Goal: Ask a question: Seek information or help from site administrators or community

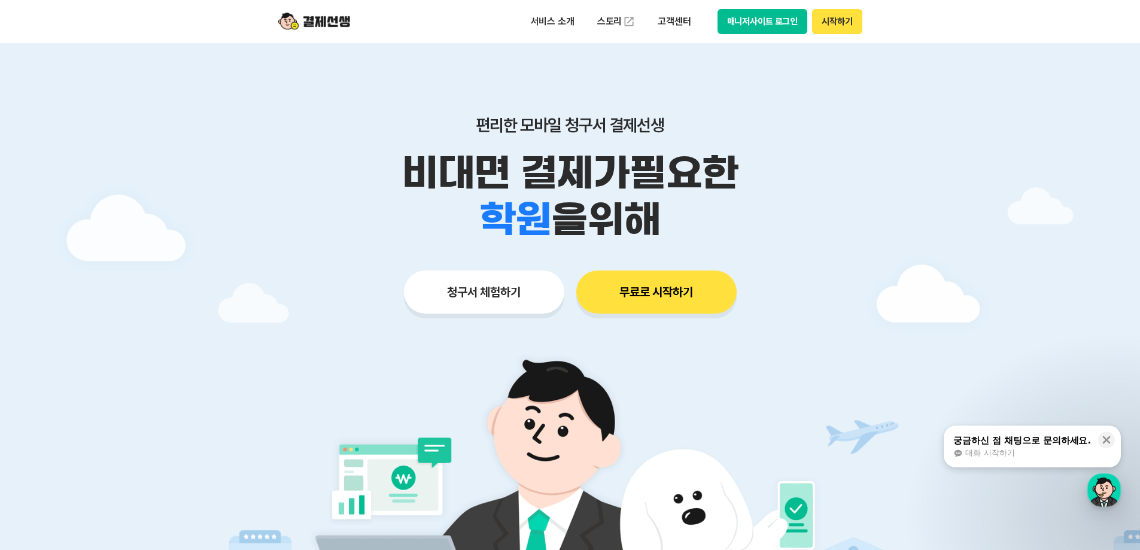
click at [833, 21] on button "시작하기" at bounding box center [837, 21] width 50 height 25
click at [771, 20] on button "매니저사이트 로그인" at bounding box center [762, 21] width 90 height 25
click at [781, 23] on button "매니저사이트 로그인" at bounding box center [762, 21] width 90 height 25
click at [1106, 504] on div "button" at bounding box center [1104, 490] width 34 height 34
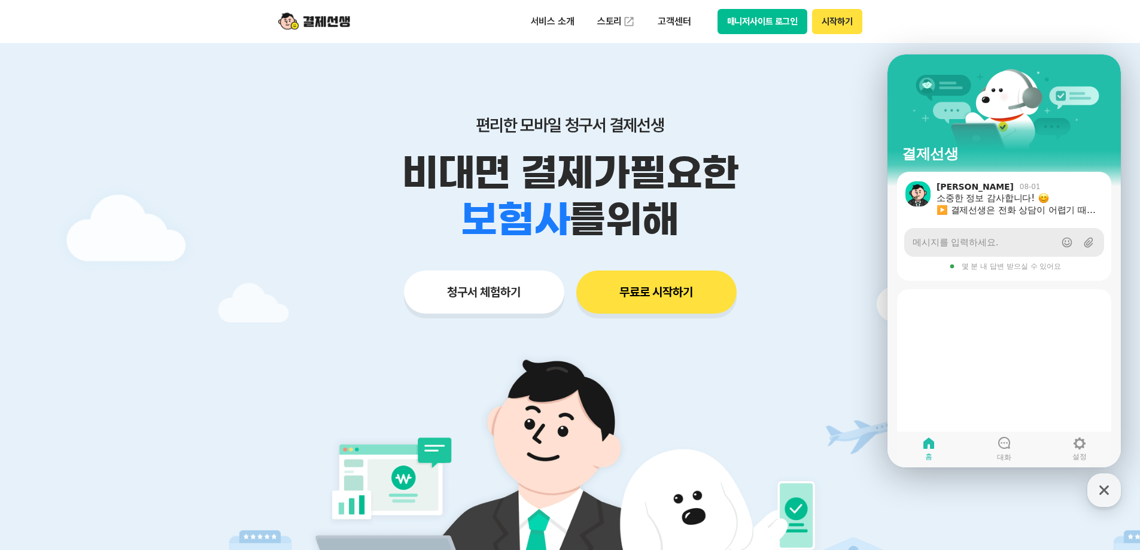
click at [983, 239] on span "메시지를 입력하세요." at bounding box center [955, 242] width 86 height 12
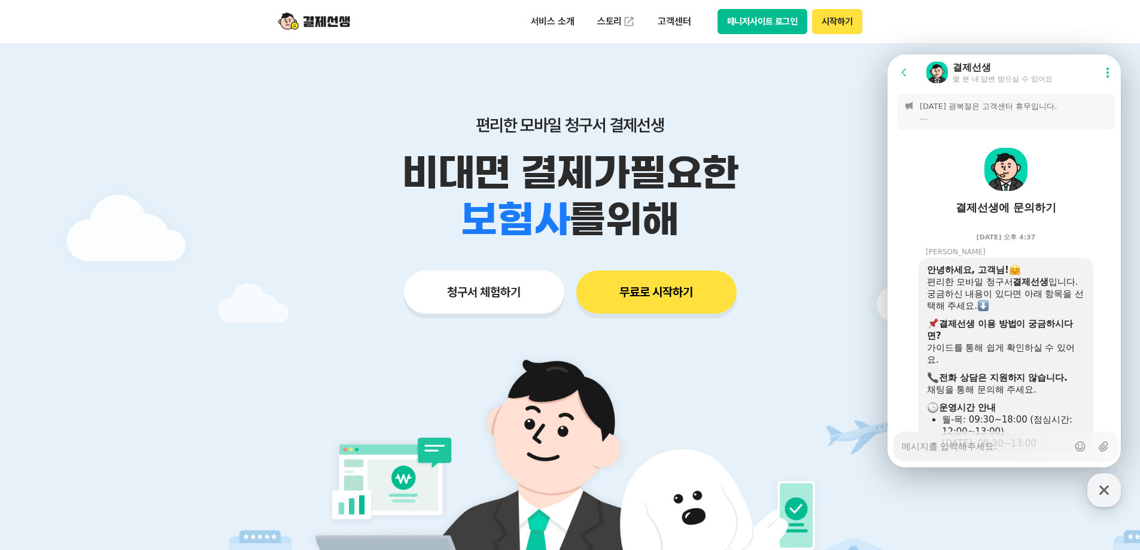
scroll to position [1435, 0]
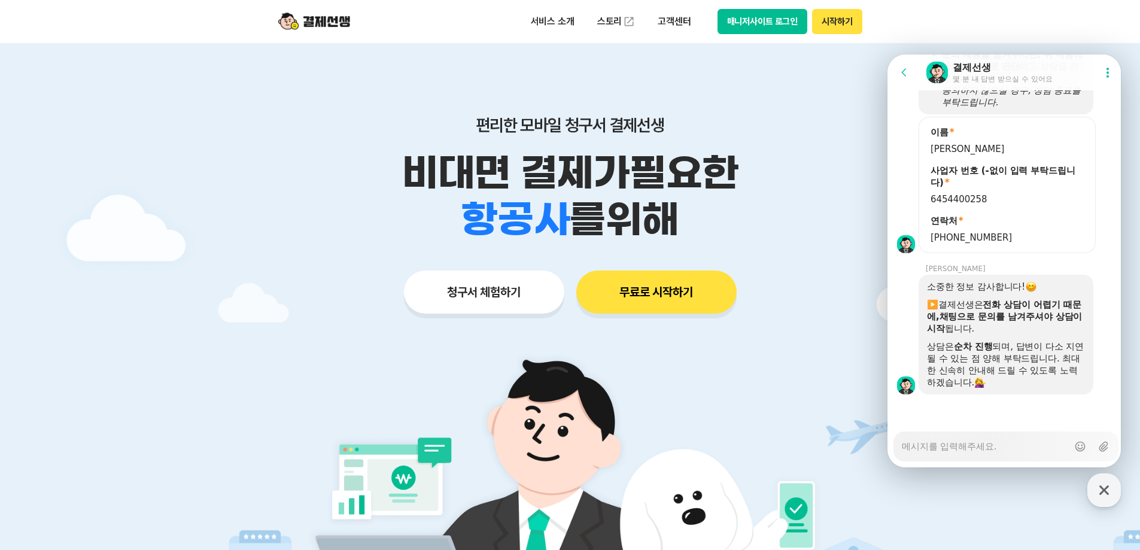
click at [1003, 449] on textarea "Messenger Input Textarea" at bounding box center [985, 442] width 166 height 20
type textarea "x"
type textarea "ㅇ"
type textarea "x"
type textarea "아"
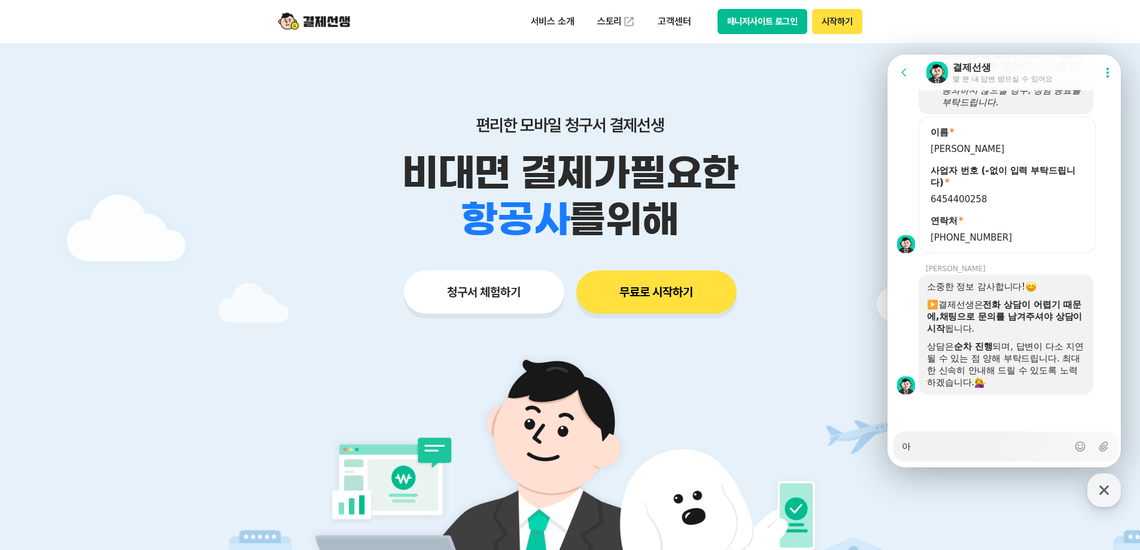
type textarea "x"
type textarea "안"
type textarea "x"
type textarea "안ㄴ"
type textarea "x"
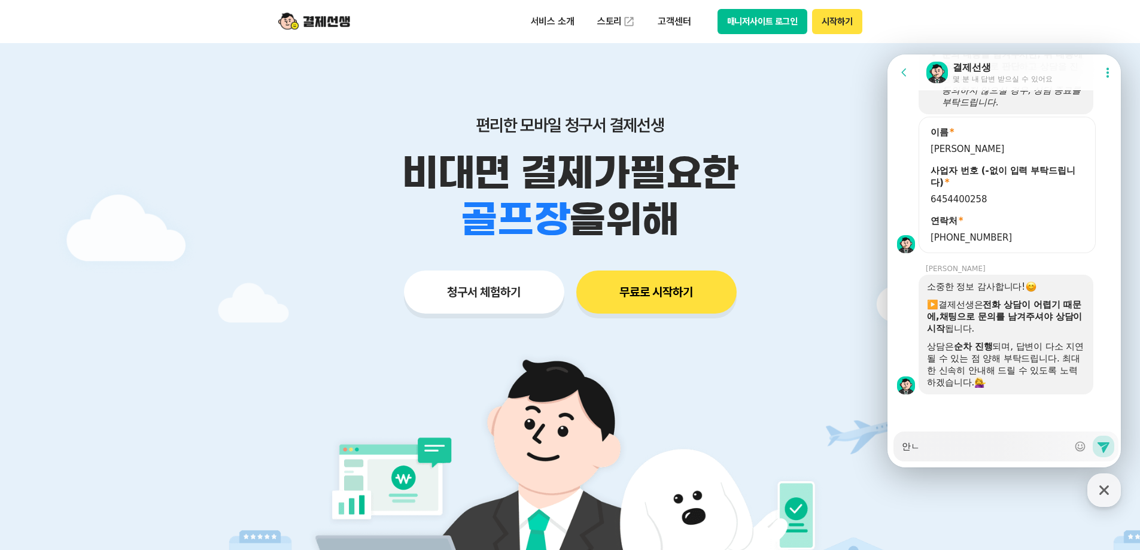
type textarea "안녀"
type textarea "x"
type textarea "안녕"
type textarea "x"
type textarea "안녀아"
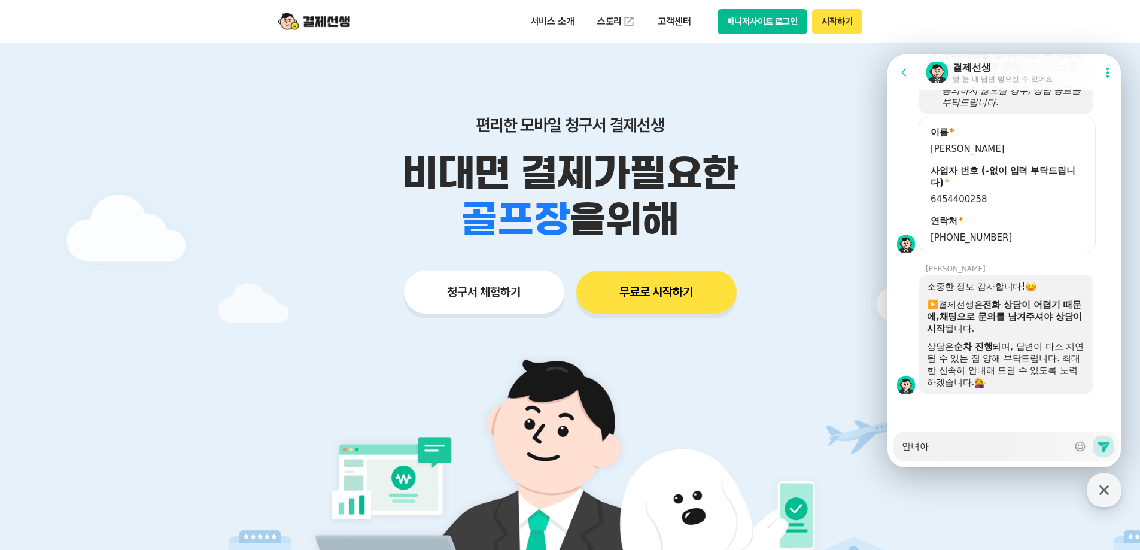
type textarea "x"
type textarea "안녀앟"
type textarea "x"
type textarea "안녀앟ㅅ"
type textarea "x"
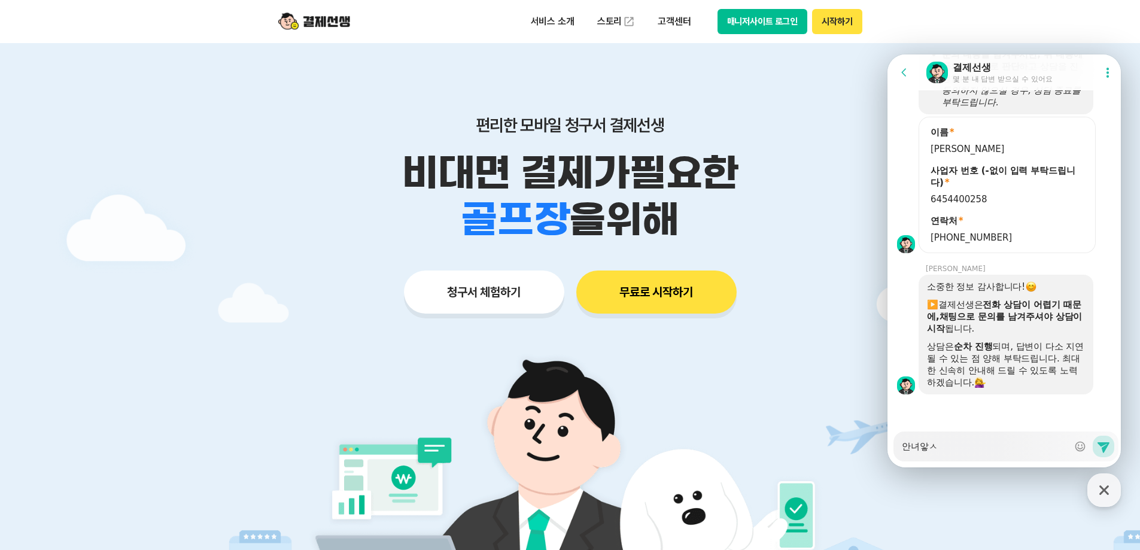
type textarea "안녀앟세"
type textarea "x"
type textarea "안녀앟ㅅ"
type textarea "x"
type textarea "안녀앟"
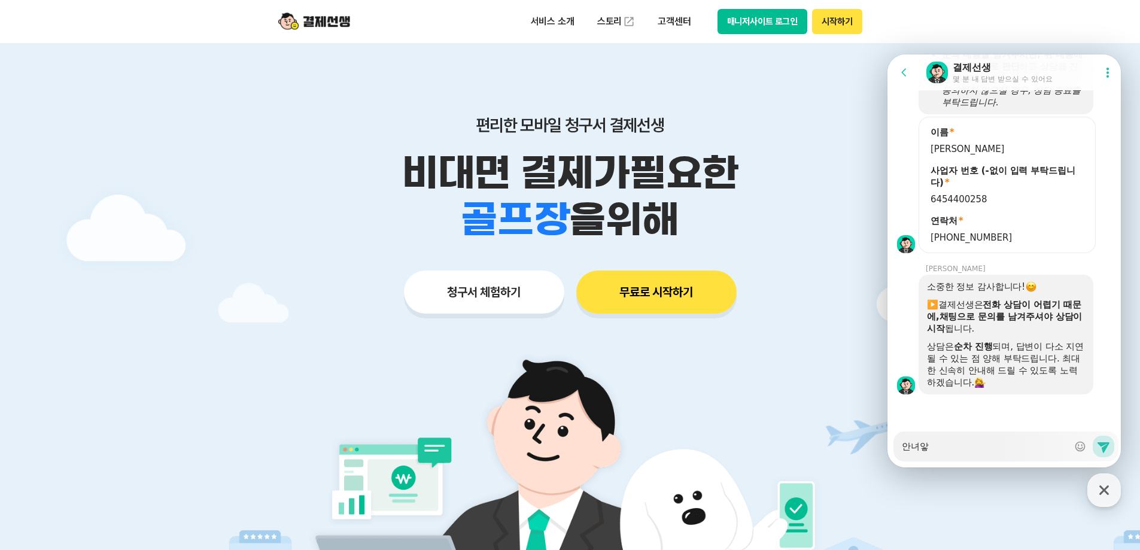
type textarea "x"
type textarea "안녀"
type textarea "x"
type textarea "안"
type textarea "x"
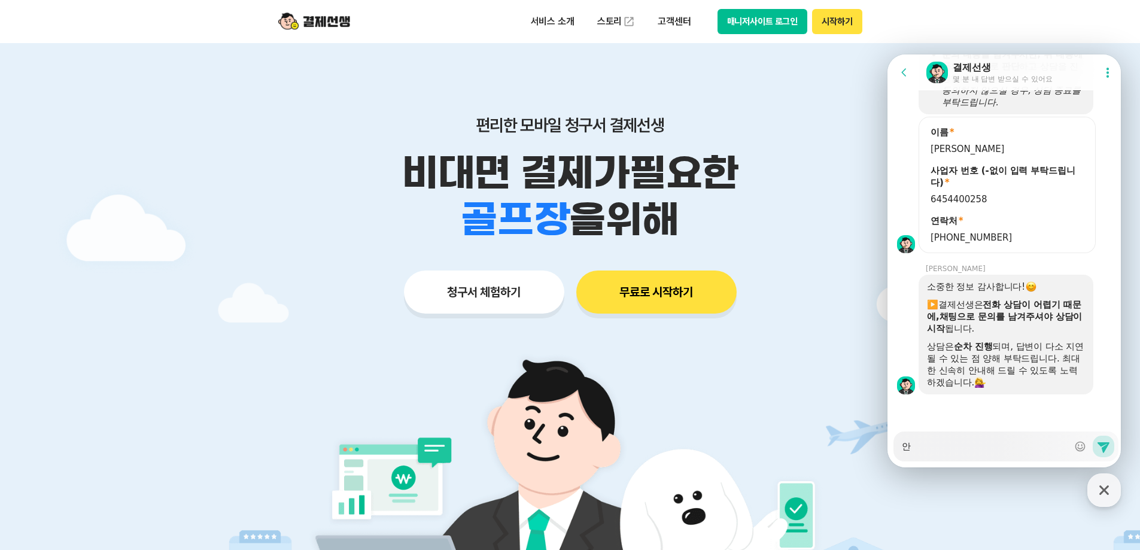
type textarea "안ㄴ"
type textarea "x"
type textarea "안녕"
type textarea "x"
type textarea "안녕ㅎ"
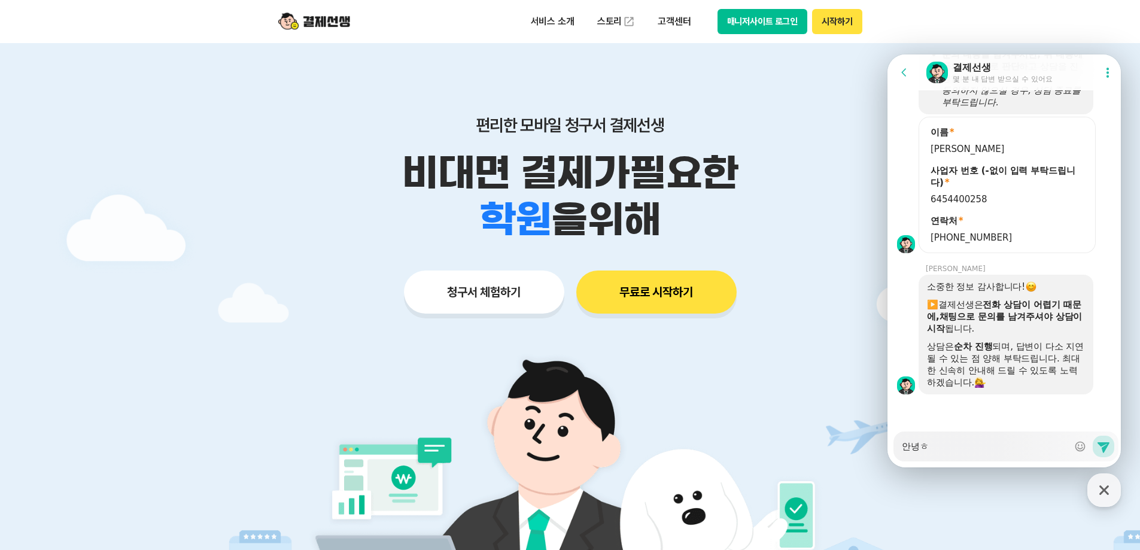
type textarea "x"
type textarea "안녕하"
type textarea "x"
type textarea "안녕핫"
type textarea "x"
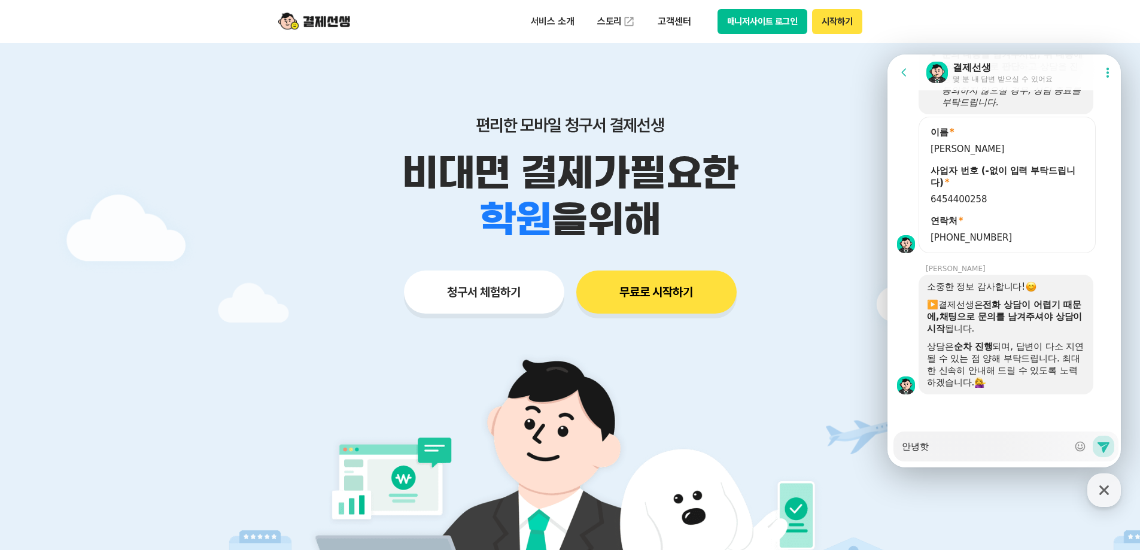
type textarea "안녕하세"
type textarea "x"
type textarea "안녕하셍"
type textarea "x"
type textarea "안녕하세요"
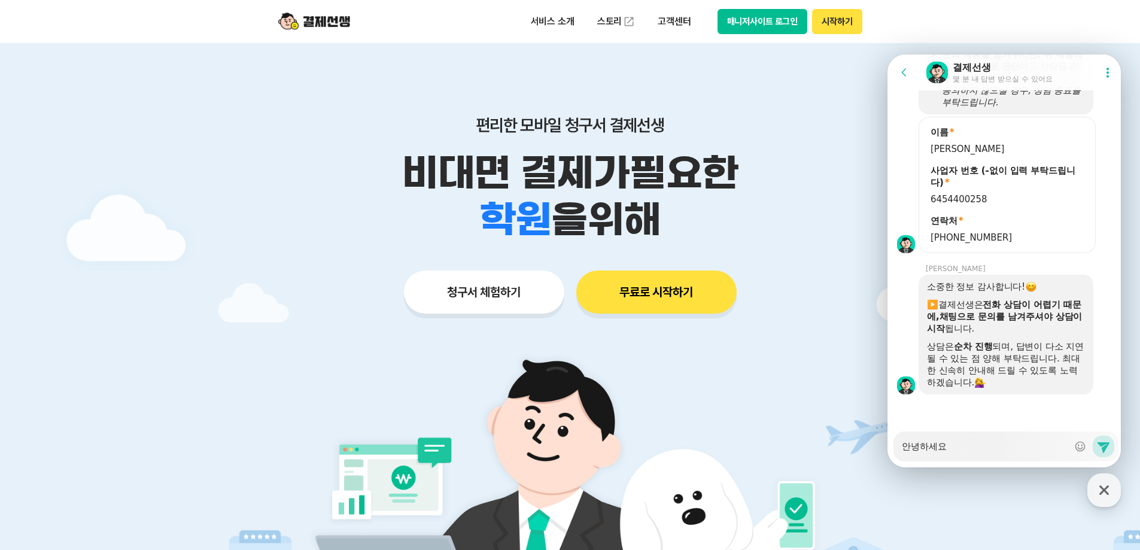
type textarea "x"
type textarea "안녕하세요."
type textarea "x"
type textarea "안녕하세요. 자"
type textarea "x"
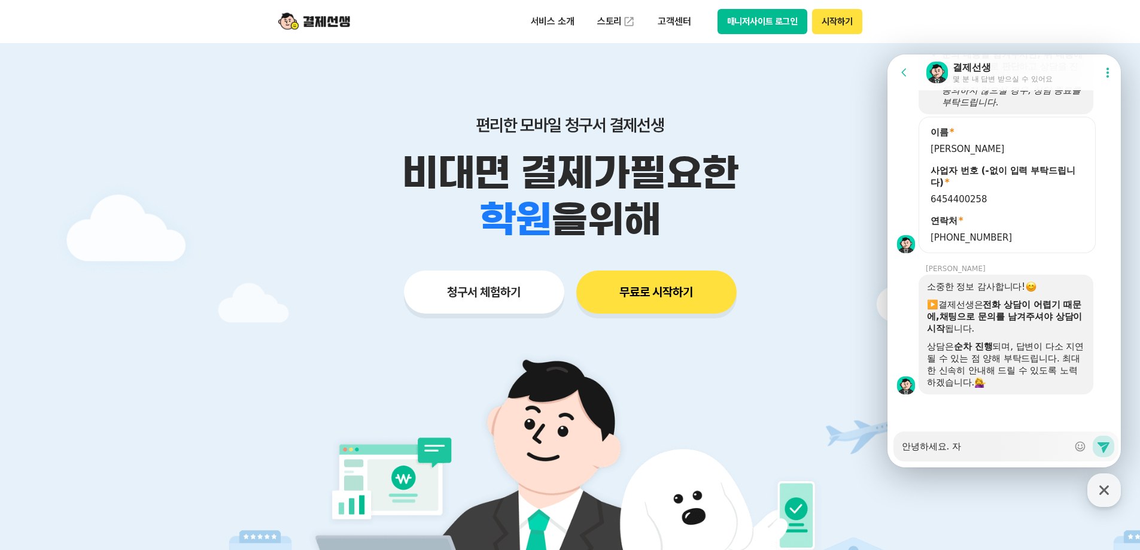
type textarea "안녕하세요. 잗"
type textarea "x"
type textarea "안녕하세요. 자도"
type textarea "x"
type textarea "안녕하세요. 자동"
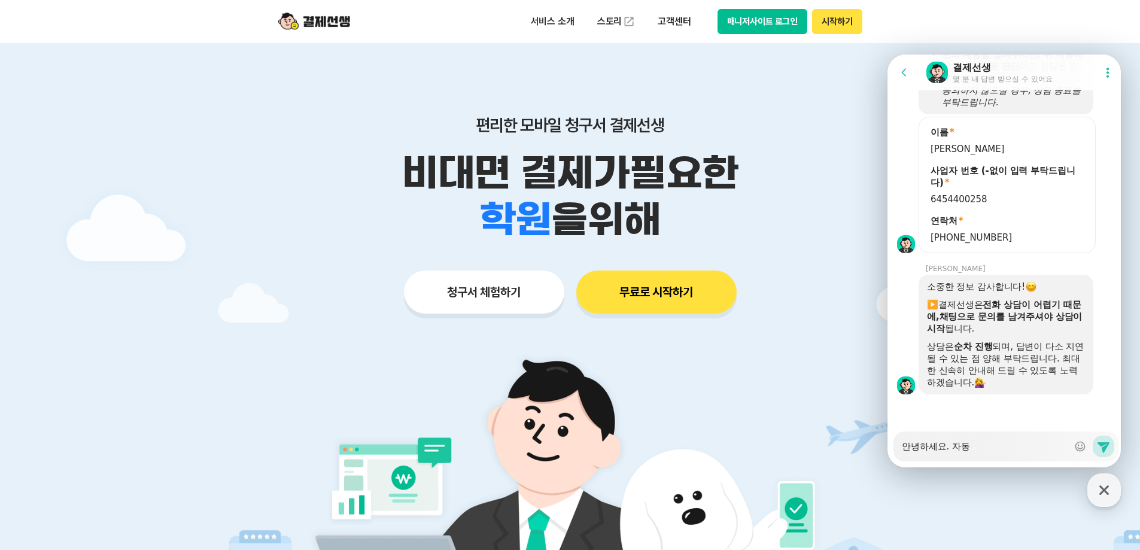
type textarea "x"
type textarea "안녕하세요. 자동ㄱ"
type textarea "x"
type textarea "안녕하세요. 자동겨"
type textarea "x"
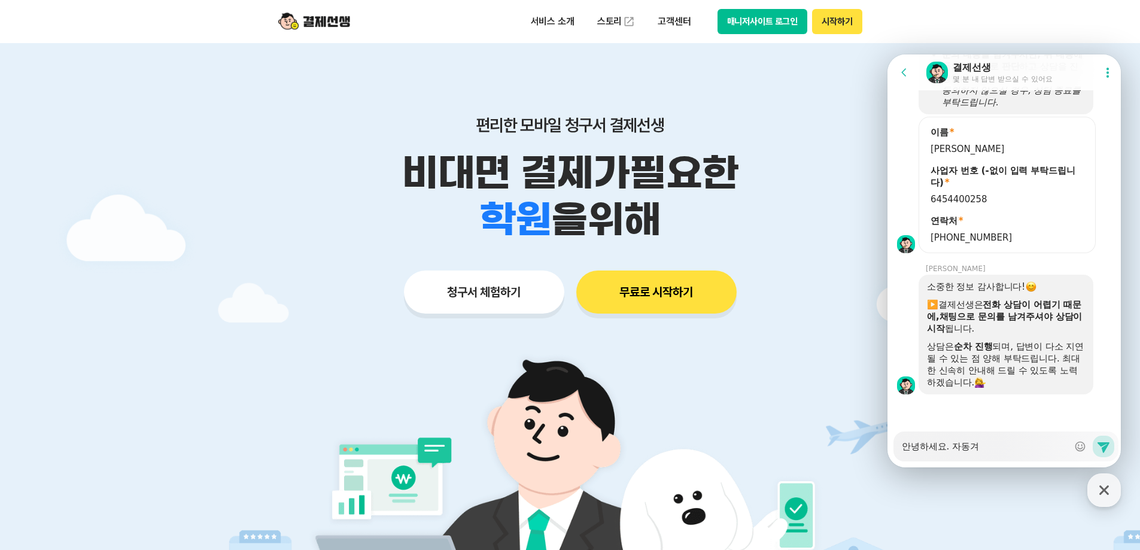
type textarea "안녕하세요. 자동결"
type textarea "x"
type textarea "안녕하세요. 자동결ㅈ"
type textarea "x"
type textarea "안녕하세요. 자동결제"
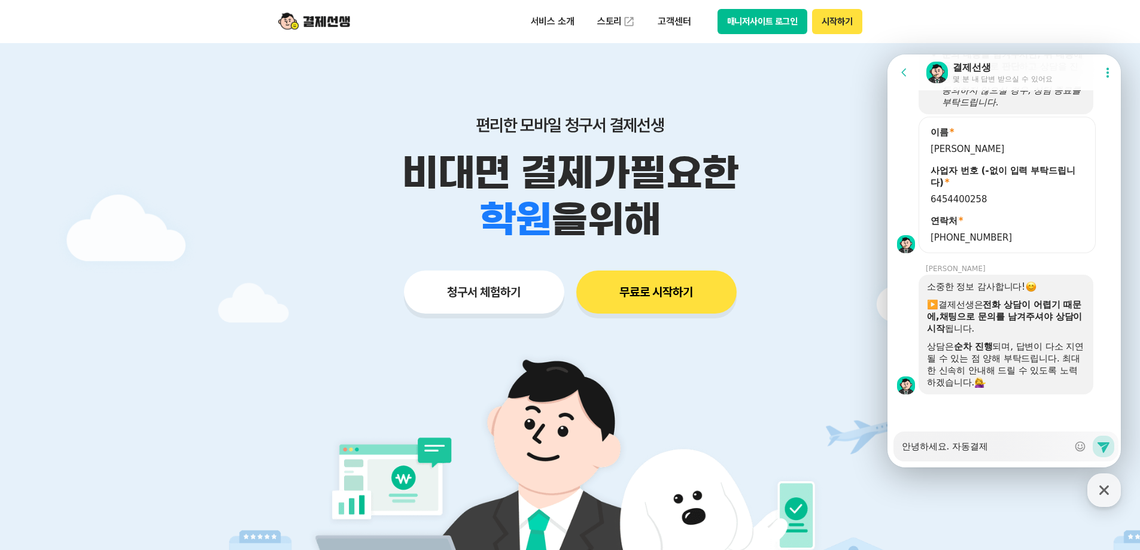
type textarea "x"
type textarea "안녕하세요. 자동결제"
type textarea "x"
type textarea "안녕하세요. 자동결제 고"
type textarea "x"
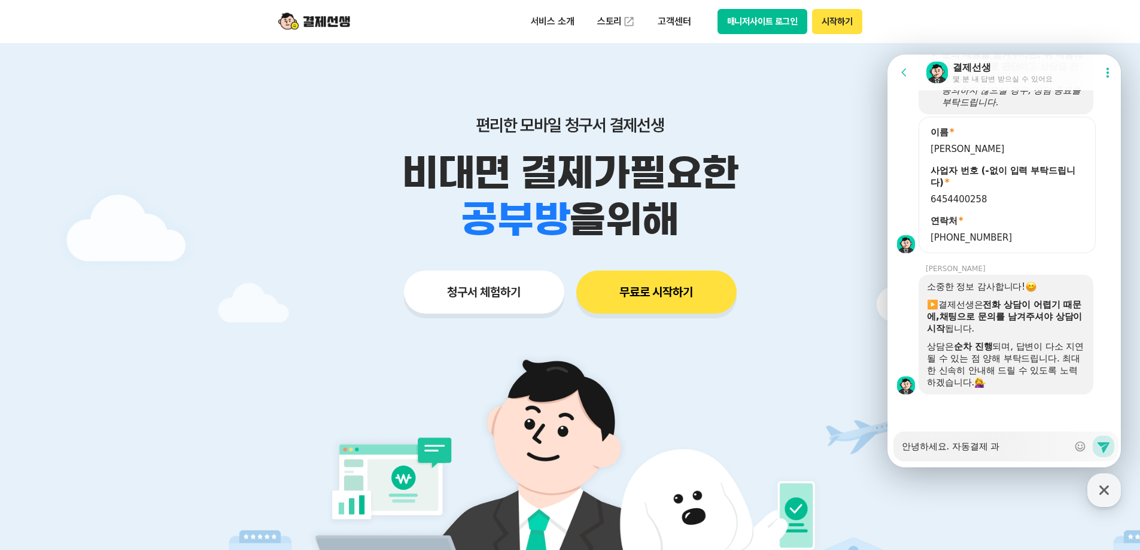
type textarea "안녕하세요. 자동결제 관"
type textarea "x"
type textarea "안녕하세요. 자동결제 관려"
type textarea "x"
type textarea "안녕하세요. 자동결제 관련"
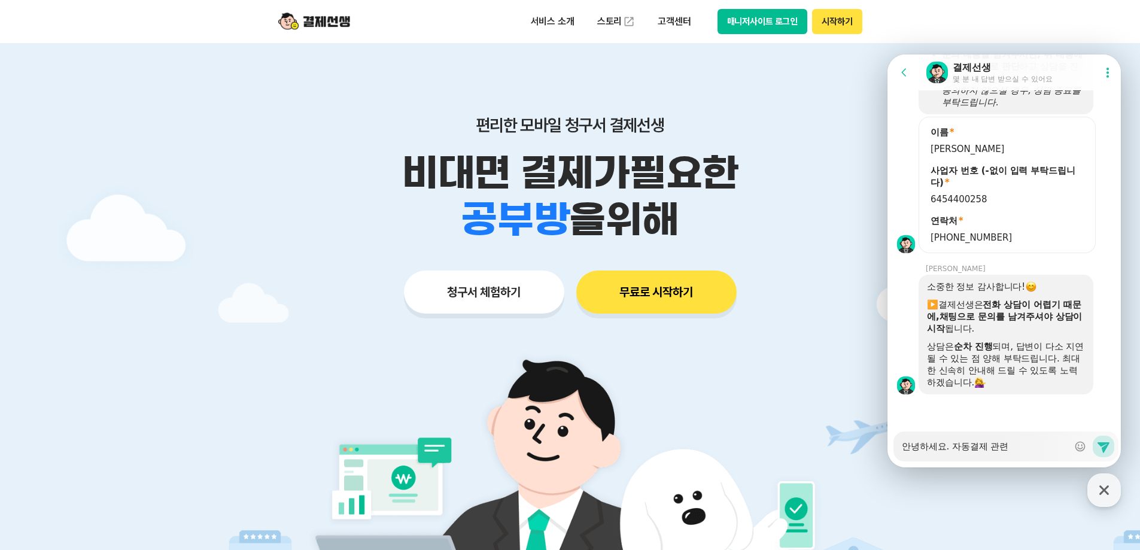
type textarea "x"
type textarea "안녕하세요. 자동결제 관련"
type textarea "x"
type textarea "안녕하세요. 자동결제 관련 ㅁ"
type textarea "x"
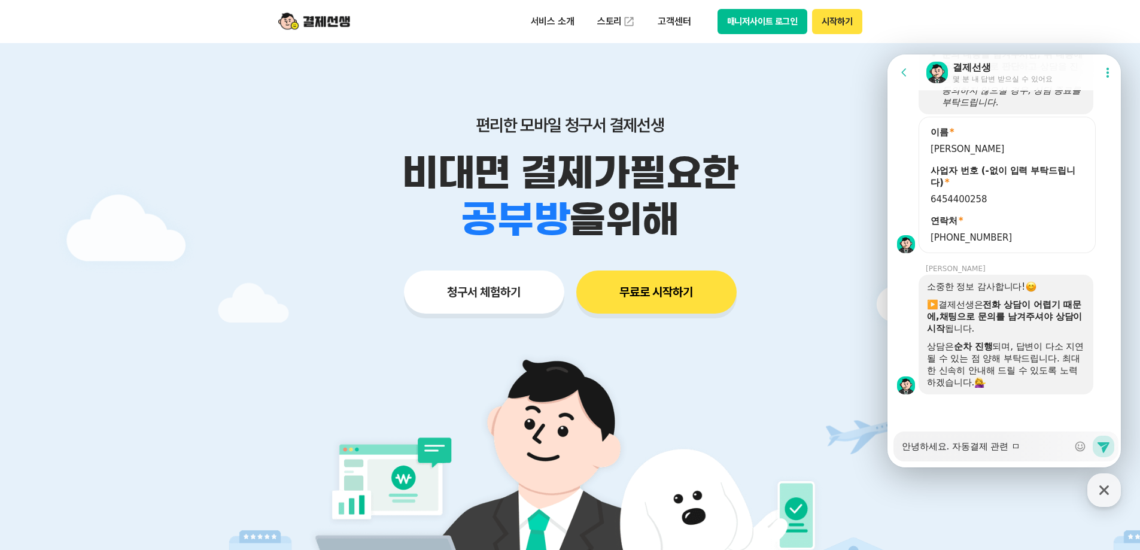
type textarea "안녕하세요. 자동결제 관련 무"
type textarea "x"
type textarea "안녕하세요. 자동결제 관련 문"
type textarea "x"
type textarea "안녕하세요. 자동결제 관련 문으"
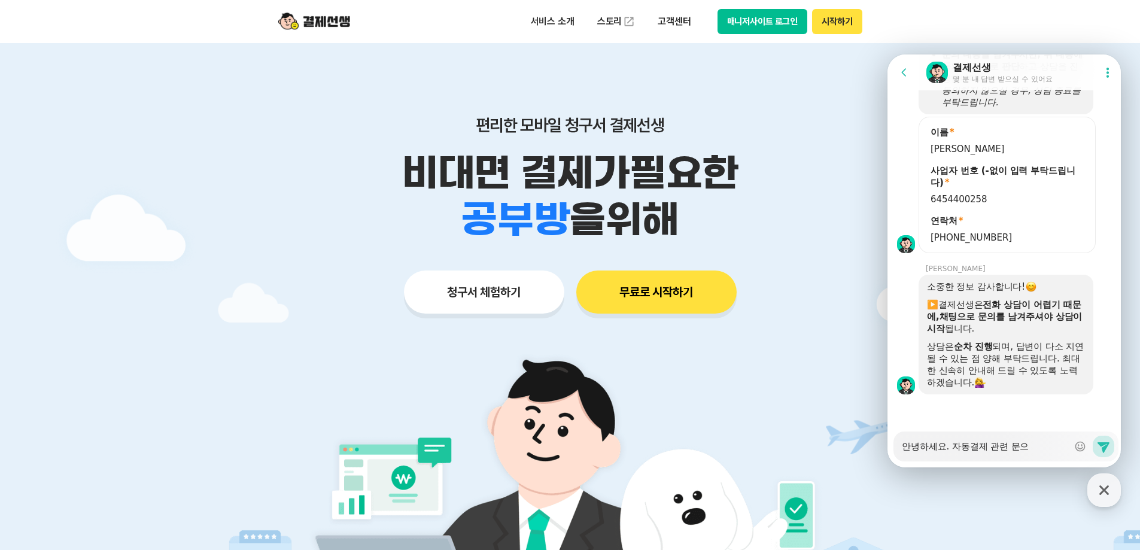
type textarea "x"
type textarea "안녕하세요. 자동결제 관련 문의"
type textarea "x"
type textarea "안녕하세요. 자동결제 관련 문의 ㄷ"
type textarea "x"
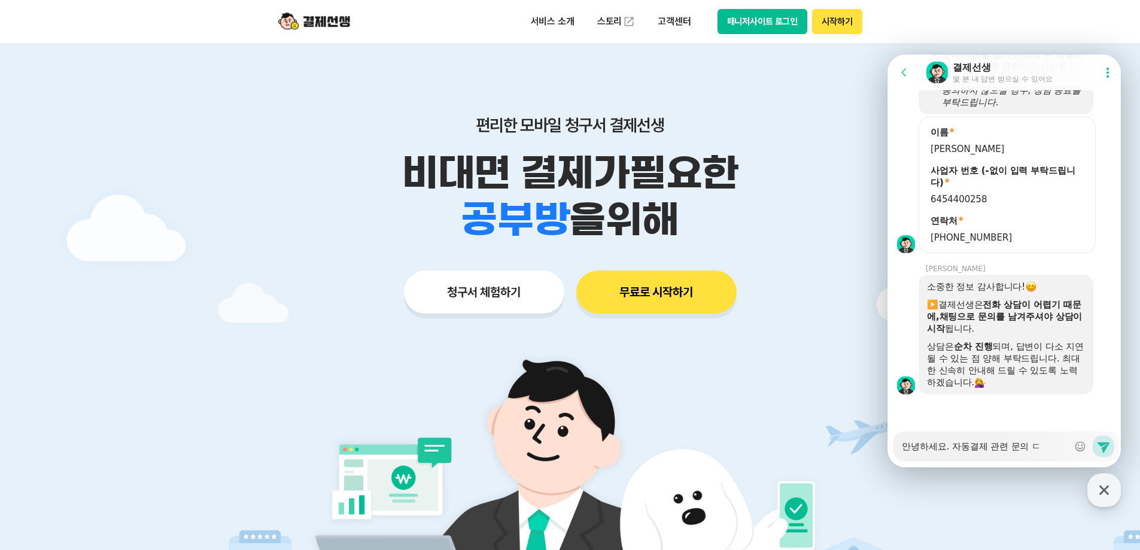
type textarea "안녕하세요. 자동결제 관련 문의 드"
type textarea "x"
type textarea "안녕하세요. 자동결제 관련 문의 들"
type textarea "x"
type textarea "안녕하세요. 자동결제 관련 문의 드리"
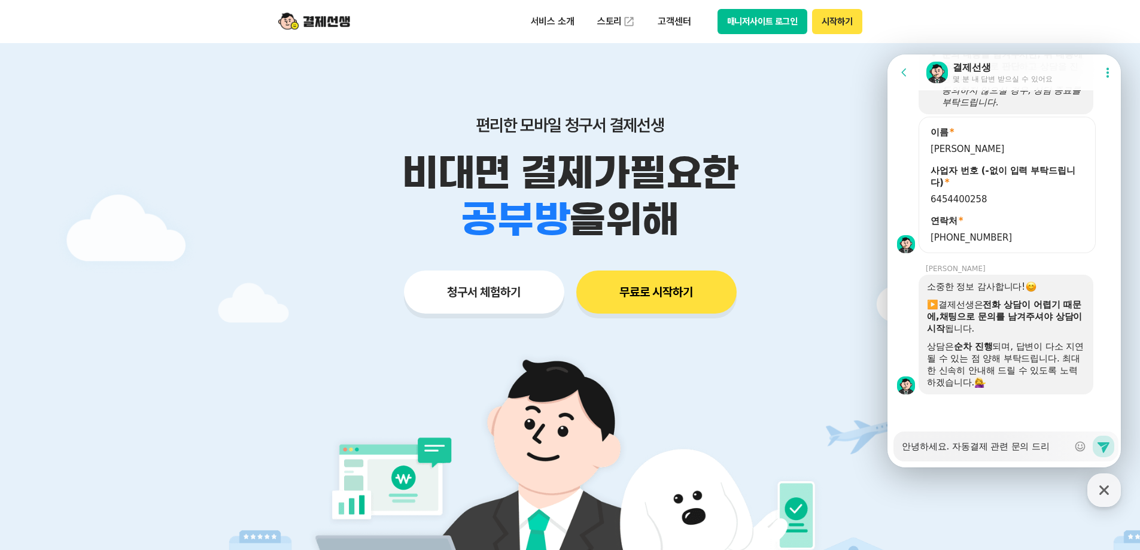
type textarea "x"
type textarea "안녕하세요. 자동결제 관련 문의 드립"
type textarea "x"
type textarea "안녕하세요. 자동결제 관련 문의 드립니"
type textarea "x"
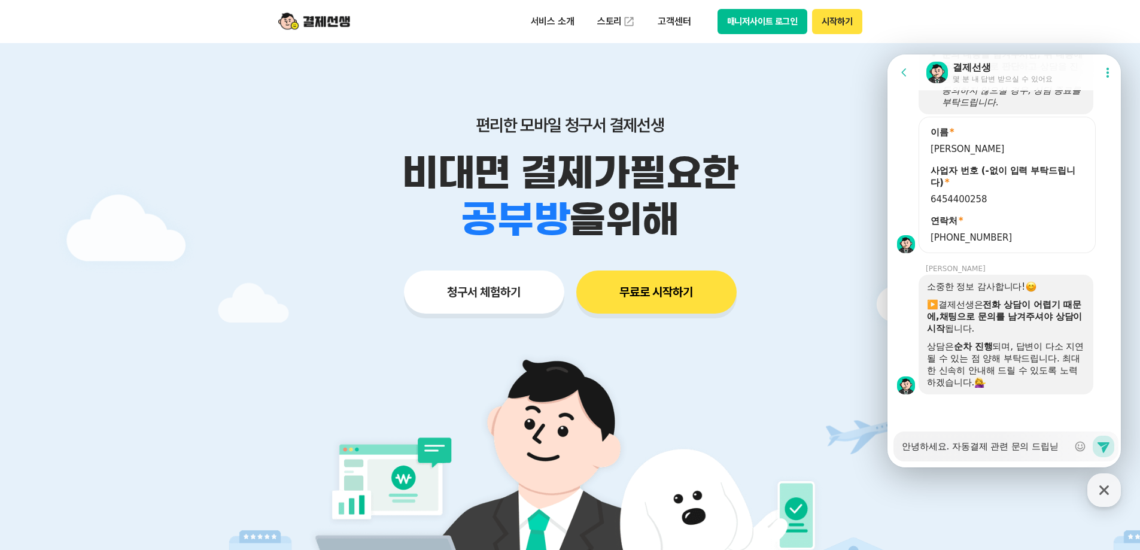
type textarea "안녕하세요. 자동결제 관련 문의 드립니다"
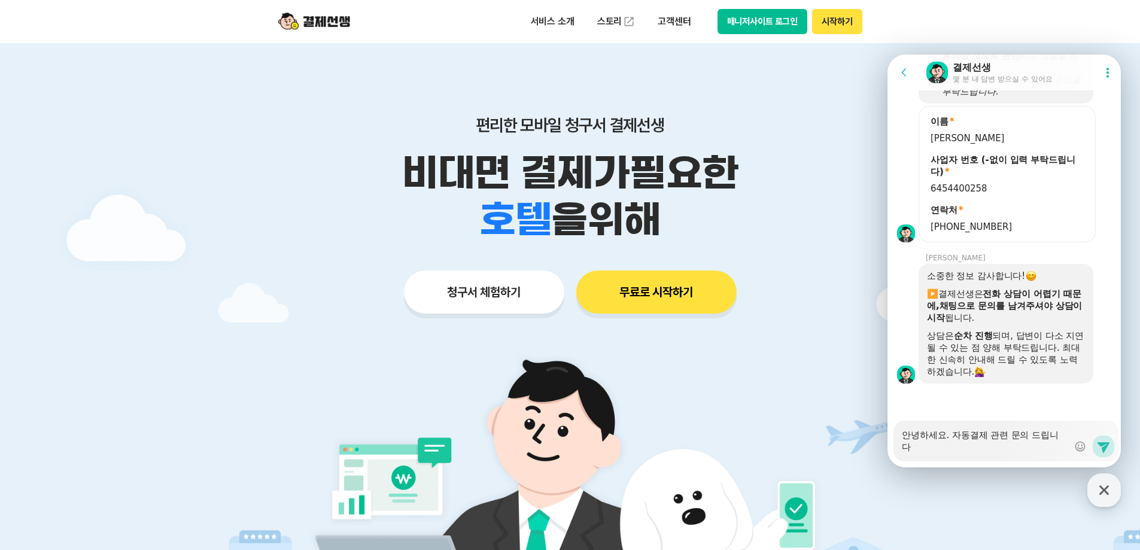
type textarea "x"
type textarea "안녕하세요. 자동결제 관련 문의 드립니다."
type textarea "x"
type textarea "안녕하세요. 자동결제 관련 문의 드립니다."
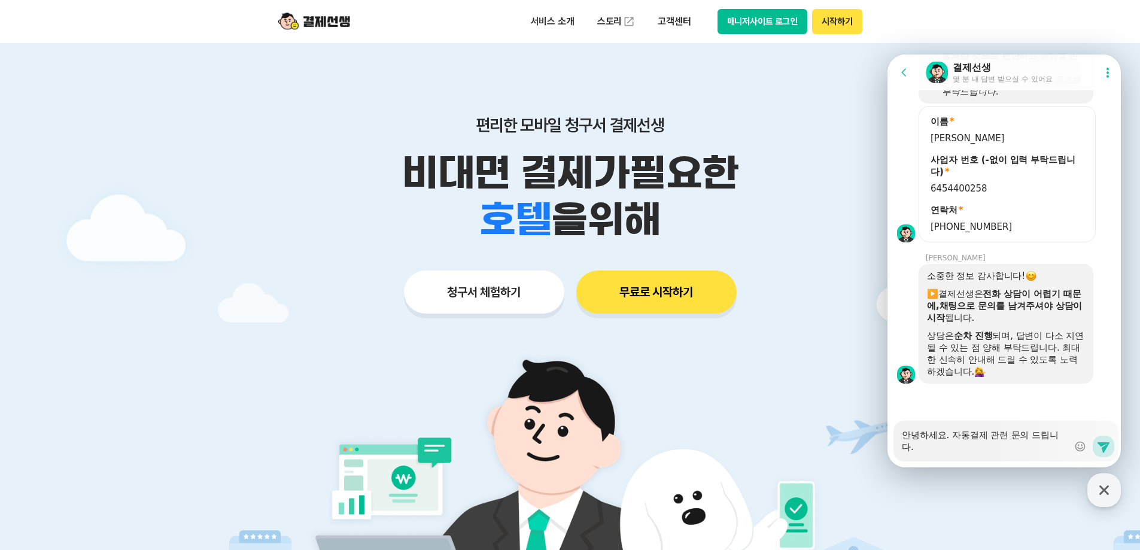
type textarea "x"
type textarea "안녕하세요. 자동결제 관련 문의 드립니다. ㄱ"
type textarea "x"
type textarea "안녕하세요. 자동결제 관련 문의 드립니다. 가"
type textarea "x"
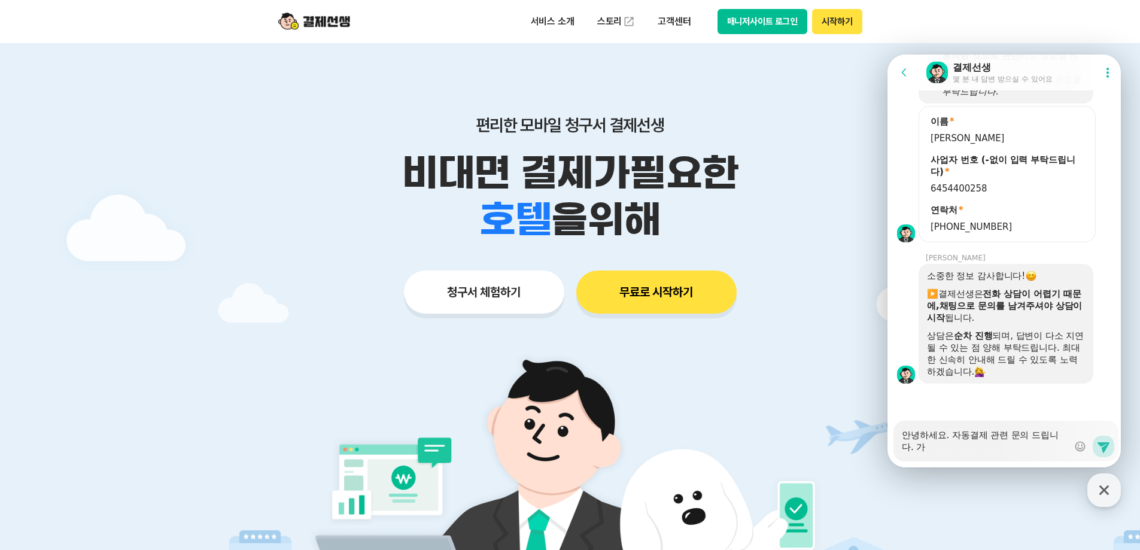
type textarea "안녕하세요. 자동결제 관련 문의 드립니다. ㄱ"
type textarea "x"
type textarea "안녕하세요. 자동결제 관련 문의 드립니다."
type textarea "x"
type textarea "안녕하세요. 자동결제 관련 문의 드립니다."
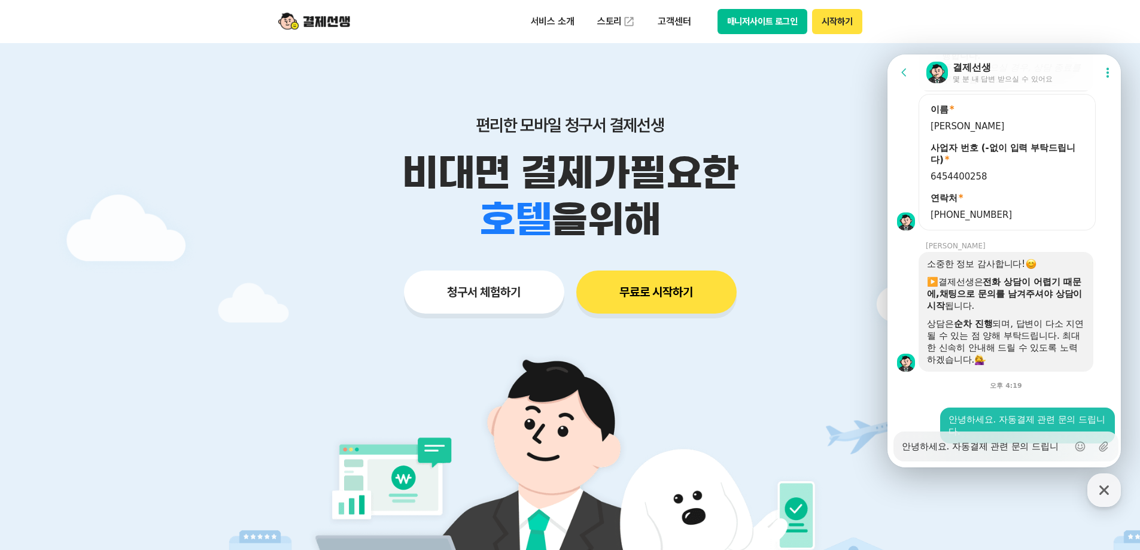
type textarea "x"
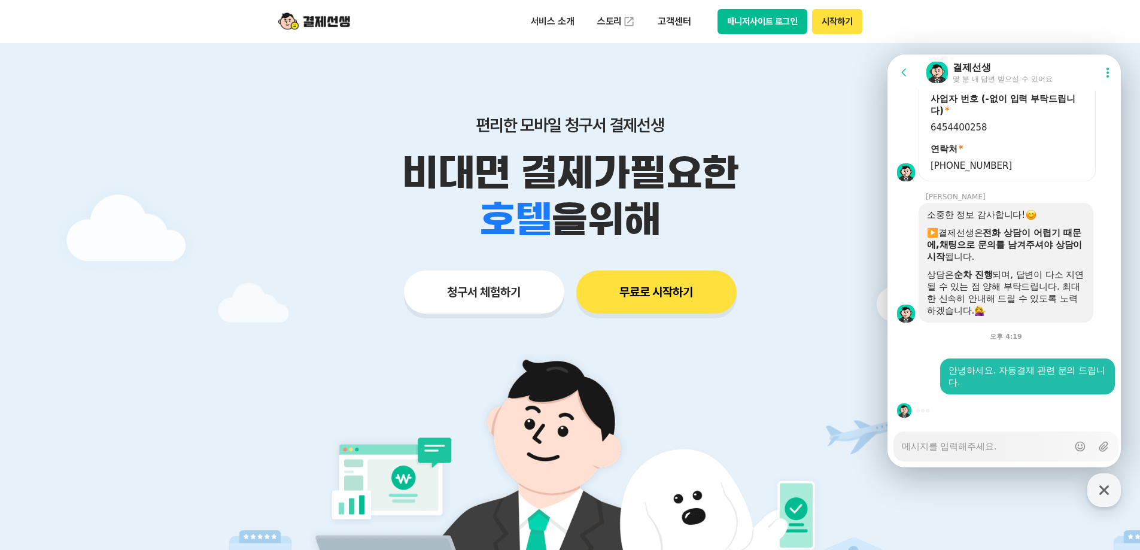
type textarea "x"
type textarea "가"
type textarea "x"
type textarea "같"
type textarea "x"
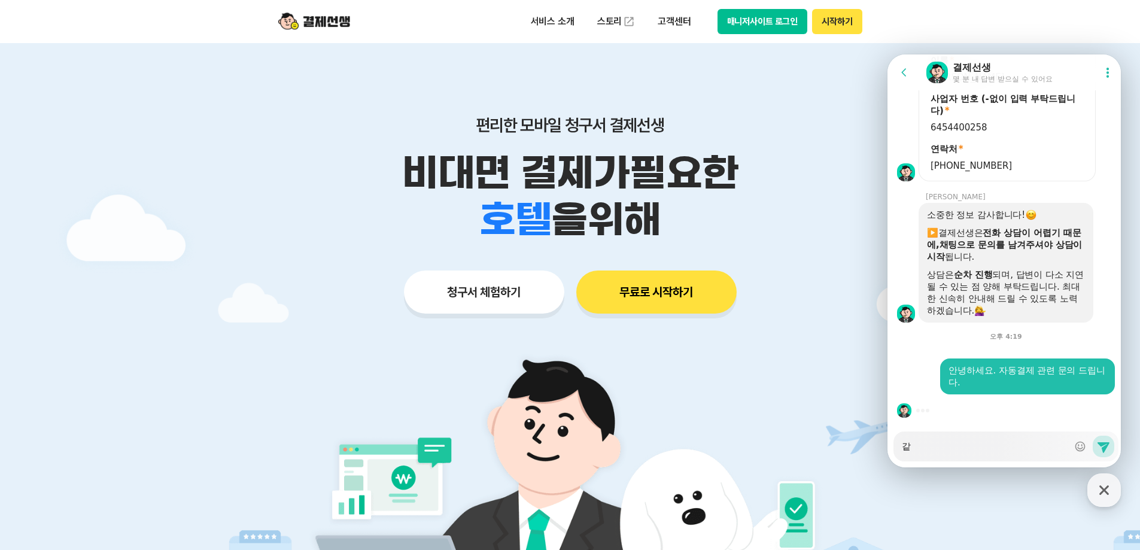
type textarea "같ㅇ"
type textarea "x"
type textarea "같으"
type textarea "x"
type textarea "같은"
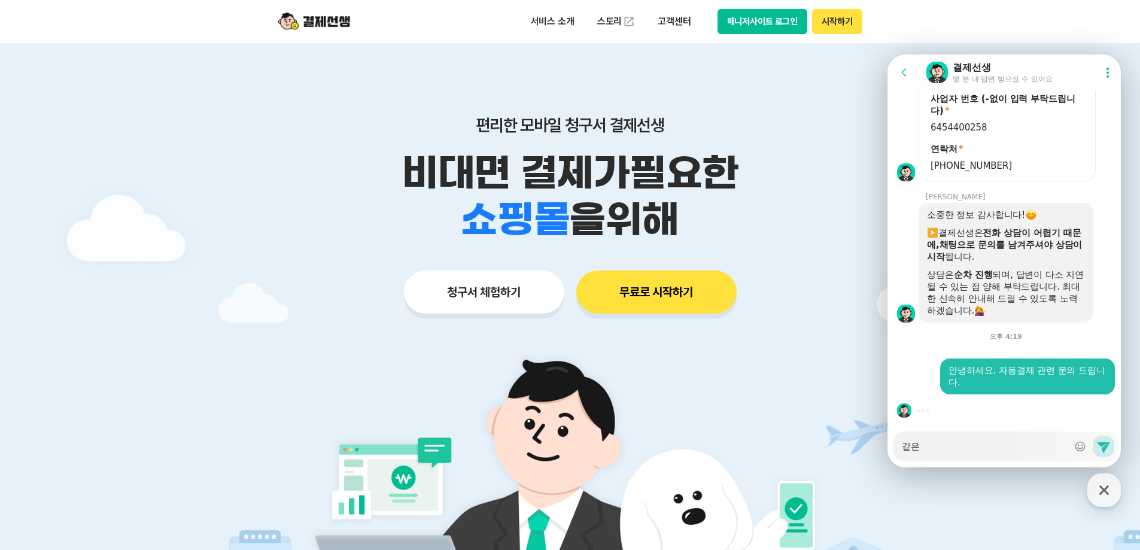
type textarea "x"
type textarea "같은"
type textarea "x"
type textarea "같은 ㄱ"
type textarea "x"
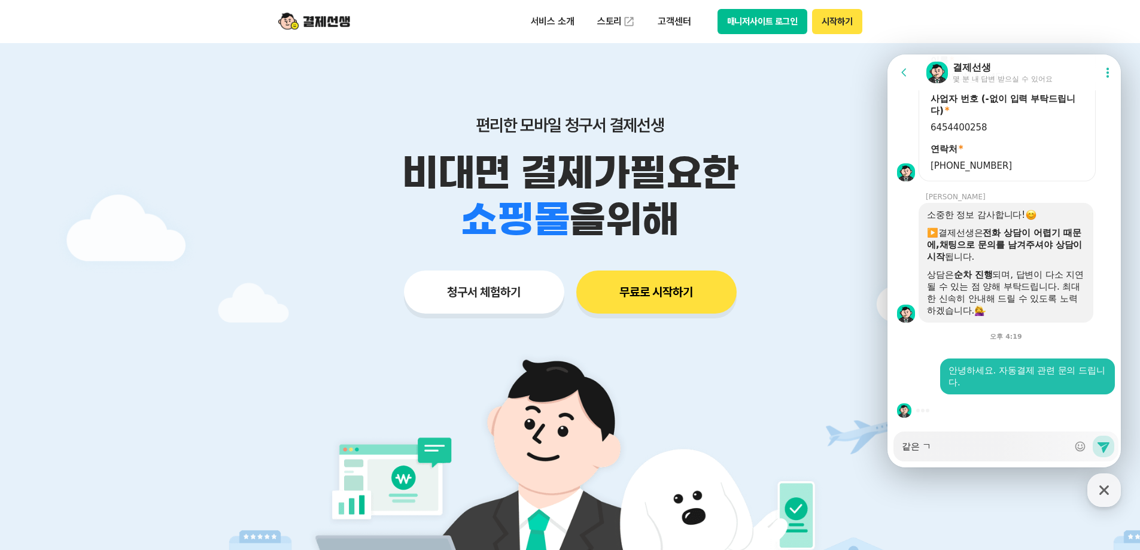
type textarea "같은 가"
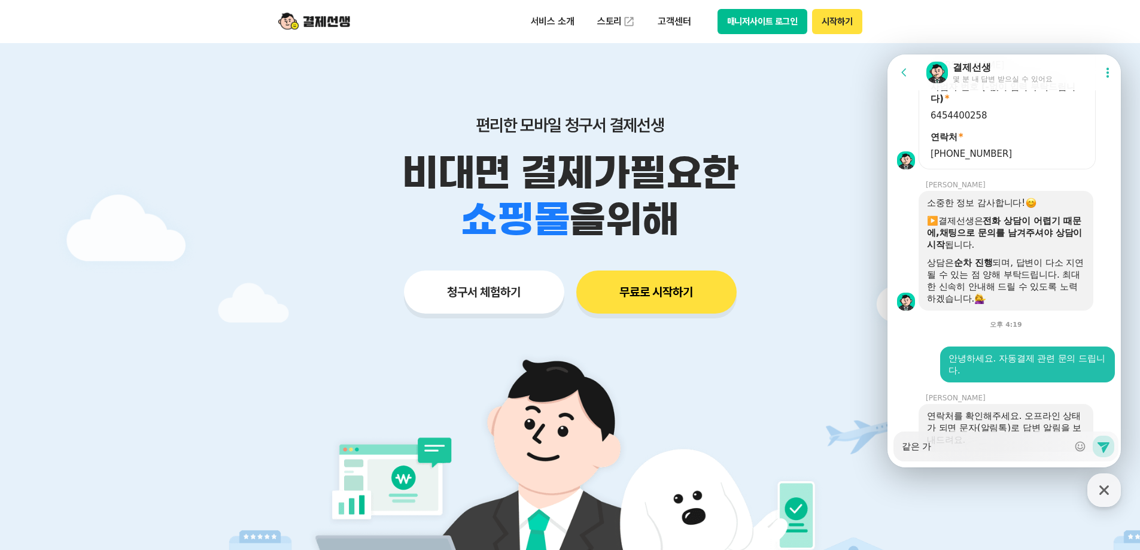
type textarea "x"
type textarea "같은 ㄱ"
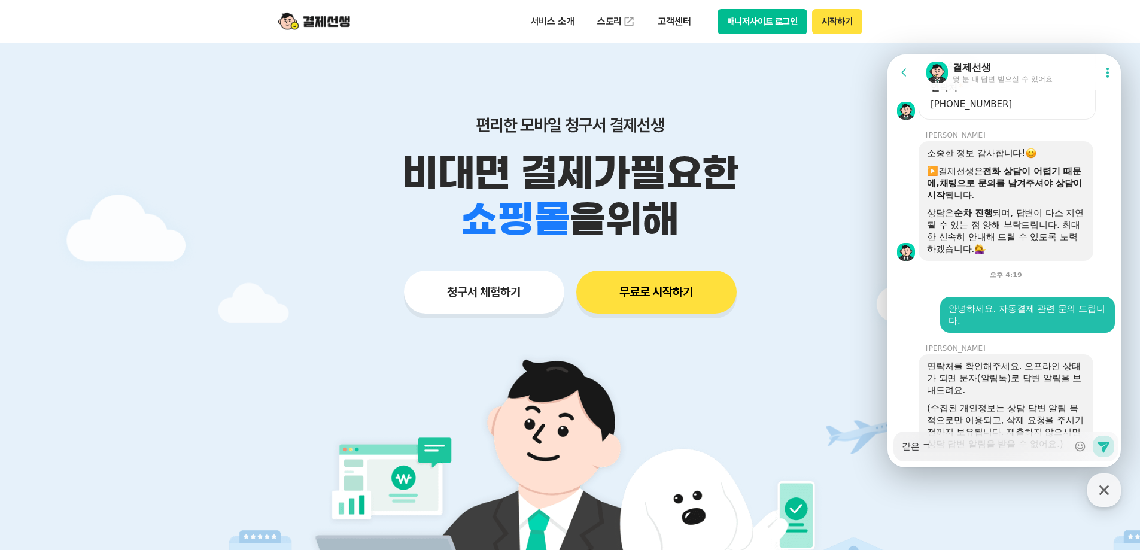
type textarea "x"
type textarea "같은"
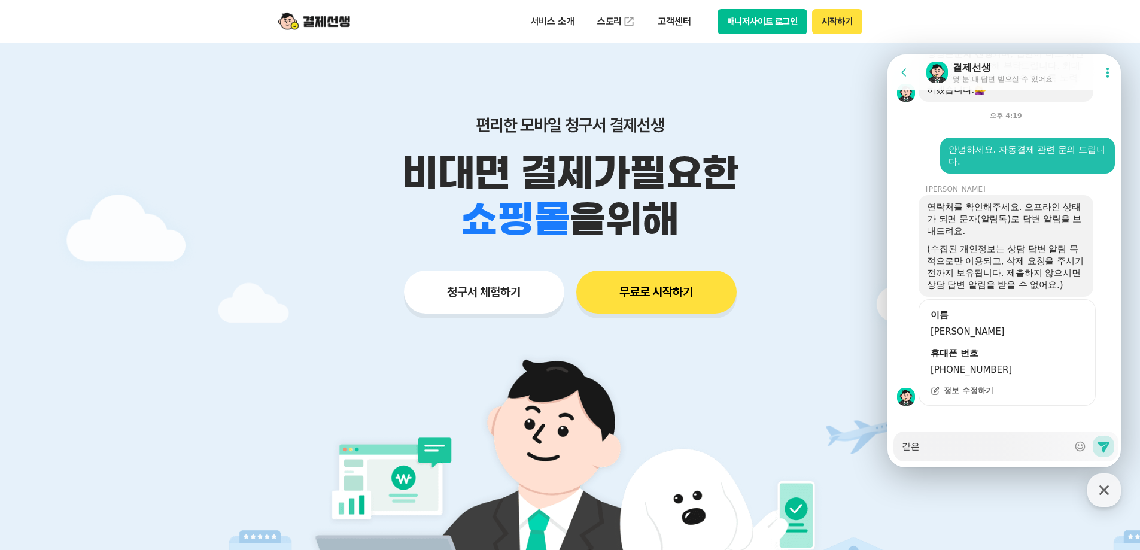
type textarea "x"
type textarea "같은 ㅋ"
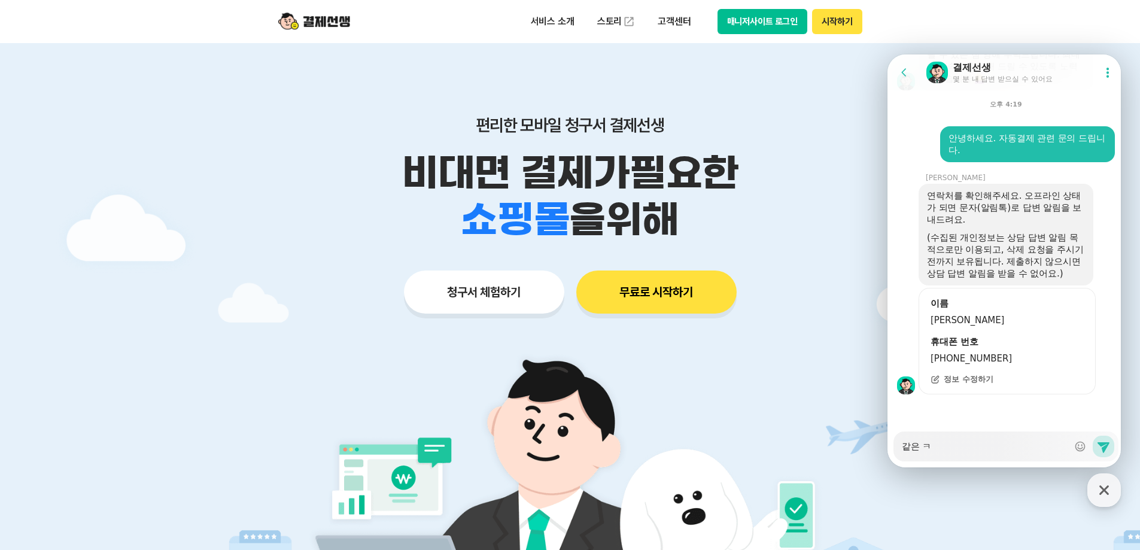
type textarea "x"
type textarea "같은 카"
type textarea "x"
type textarea "같은 칻"
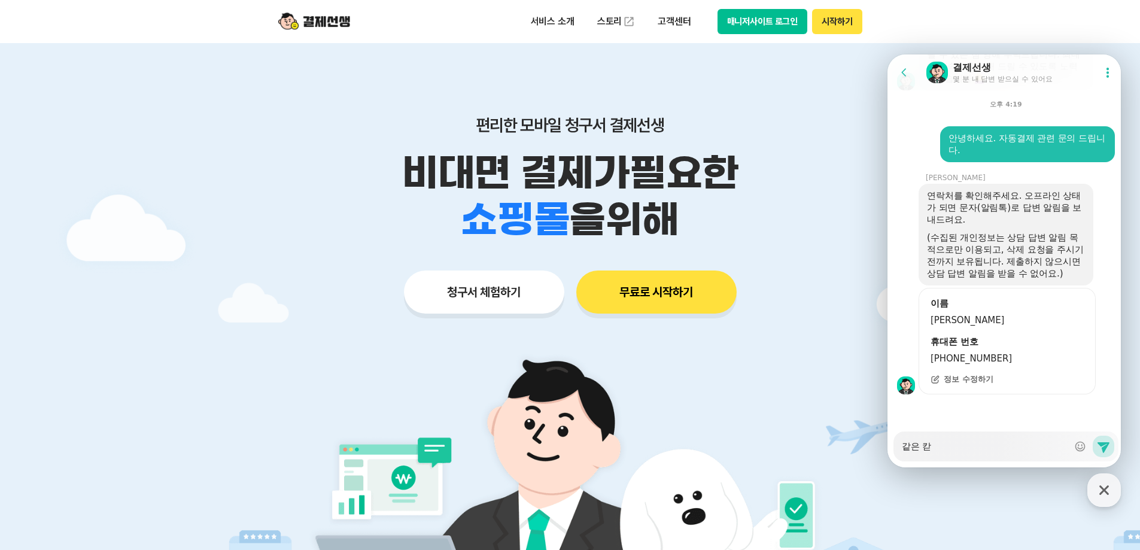
type textarea "x"
type textarea "같은 카드"
type textarea "x"
type textarea "같은 카들"
type textarea "x"
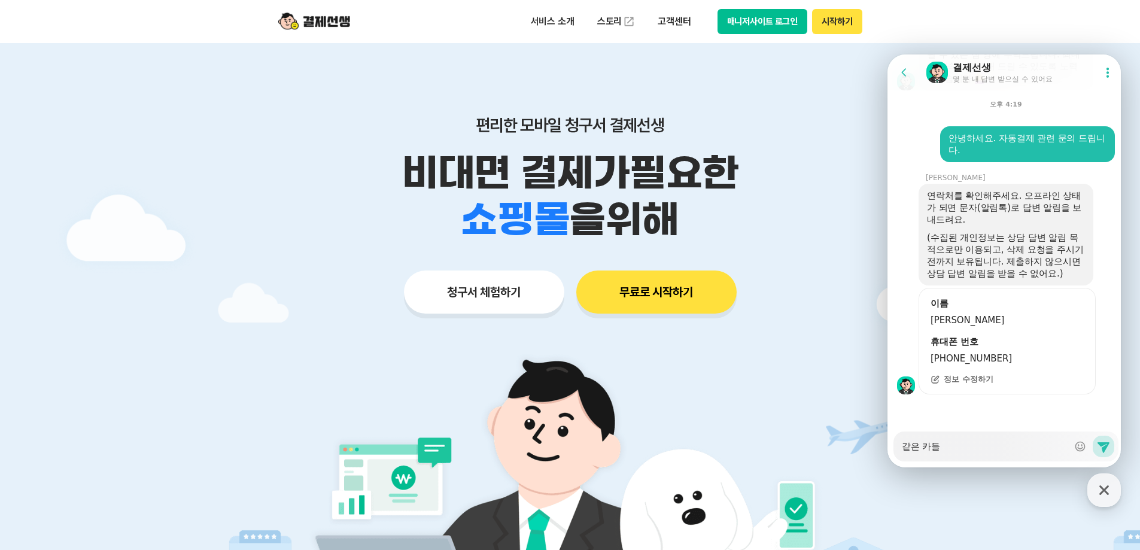
type textarea "같은 카드로"
type textarea "x"
type textarea "같은 카드로"
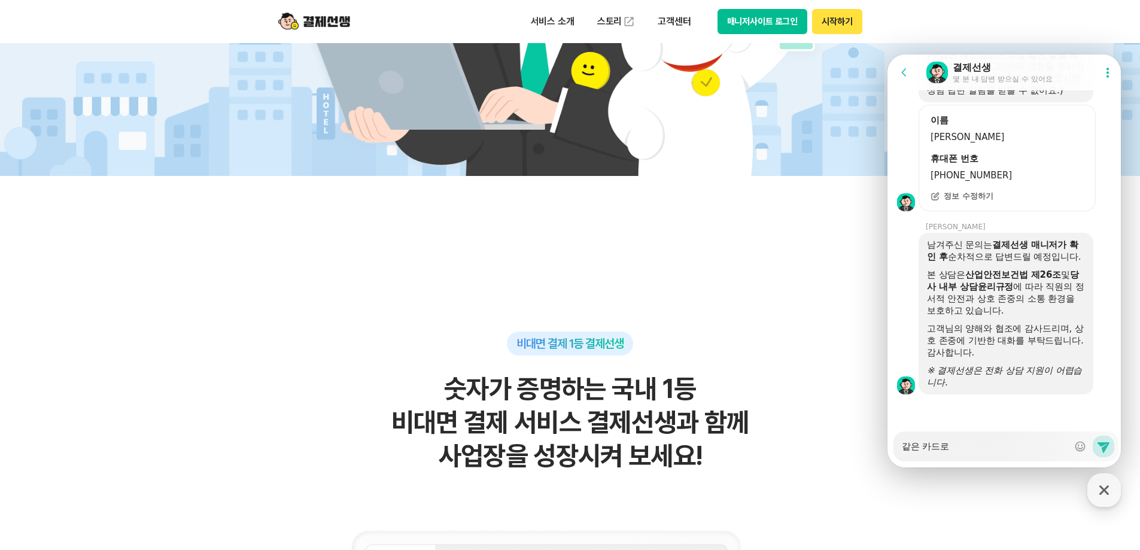
scroll to position [1946, 0]
click at [993, 442] on textarea "같은 카드로" at bounding box center [985, 442] width 166 height 20
type textarea "x"
type textarea "같은 카드로"
type textarea "x"
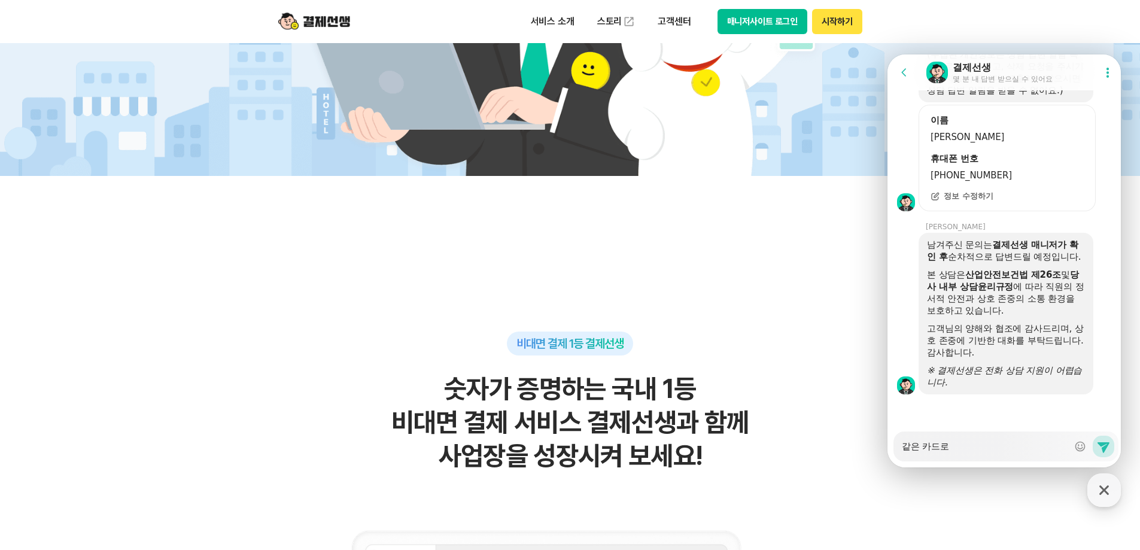
type textarea "같은 카드로ㅜ"
type textarea "x"
type textarea "같은 카드로"
type textarea "x"
type textarea "같은 카드로"
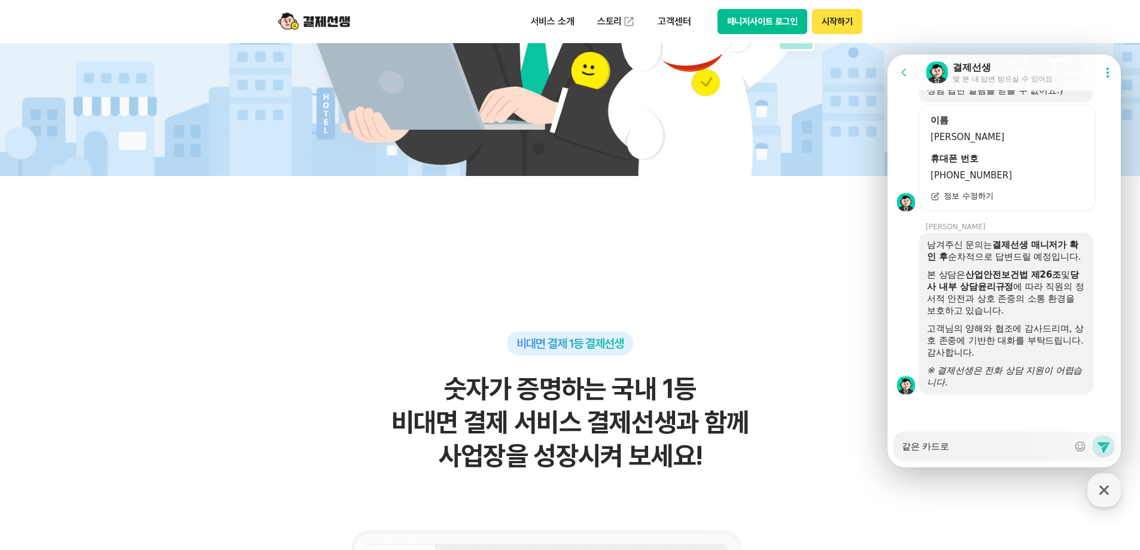
type textarea "x"
type textarea "같은 카드로 ㅈ"
type textarea "x"
type textarea "같은 카드로 자"
type textarea "x"
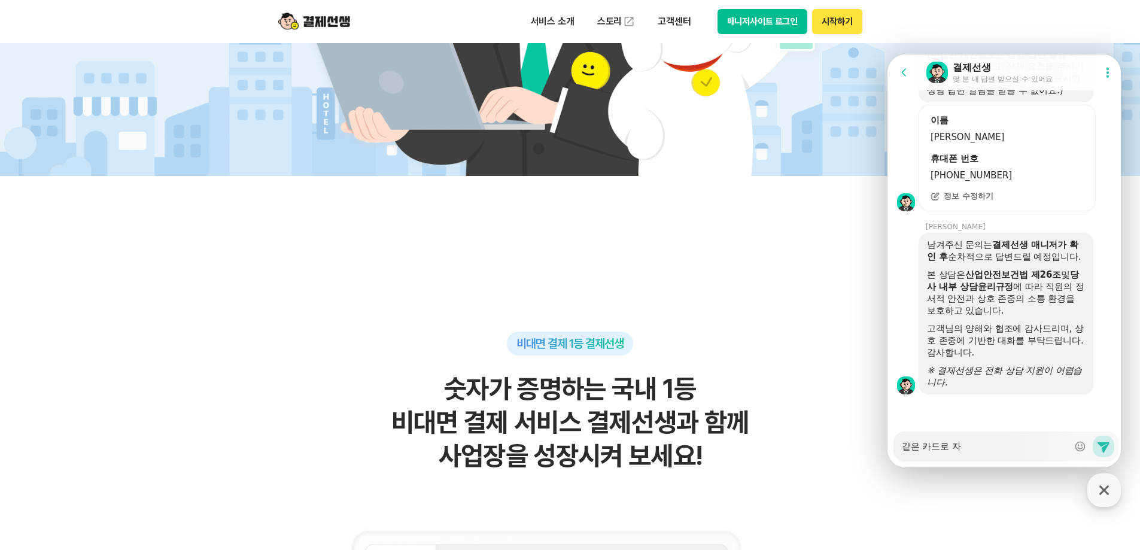
type textarea "같은 카드로 잗"
type textarea "x"
type textarea "같은 카드로 잗ㅇ"
type textarea "x"
type textarea "같은 카드로 잗오"
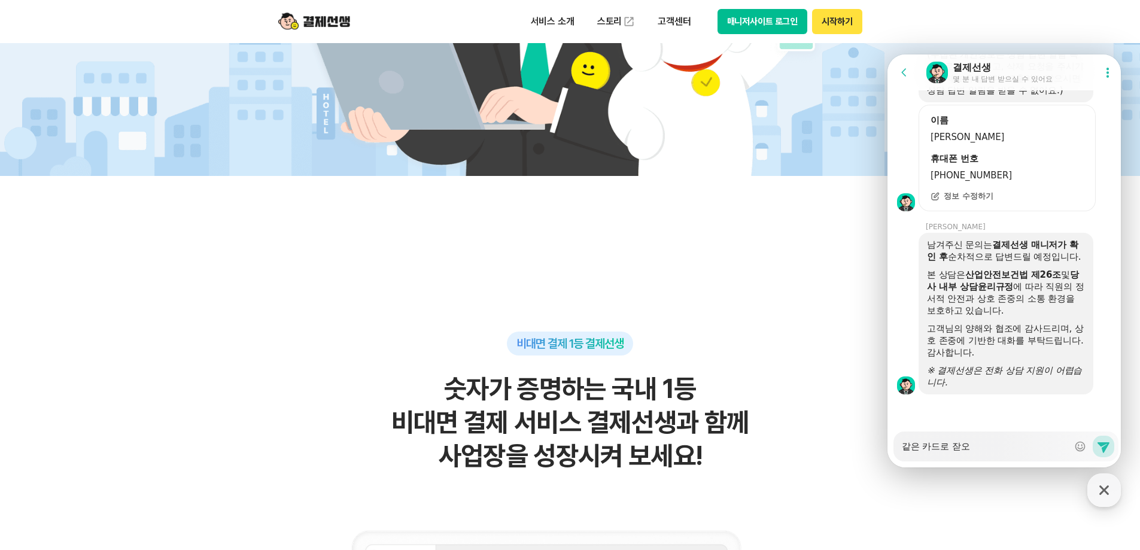
type textarea "x"
type textarea "같은 카드로 잗ㅇ"
type textarea "x"
type textarea "같은 카드로 잗"
type textarea "x"
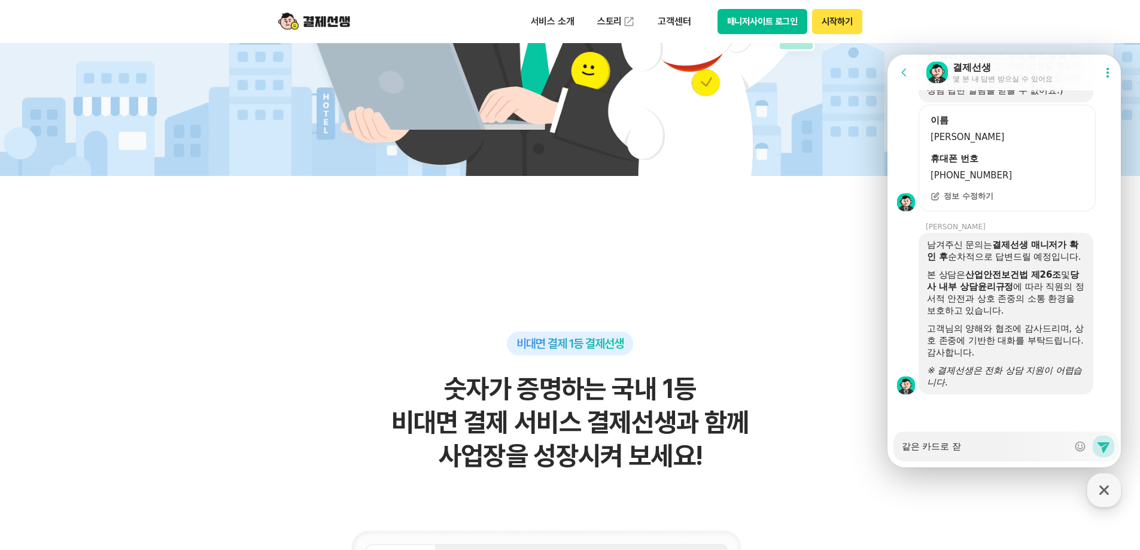
type textarea "같은 카드로"
type textarea "x"
type textarea "같은 카드로 ㅈ"
type textarea "x"
type textarea "같은 카드로 자"
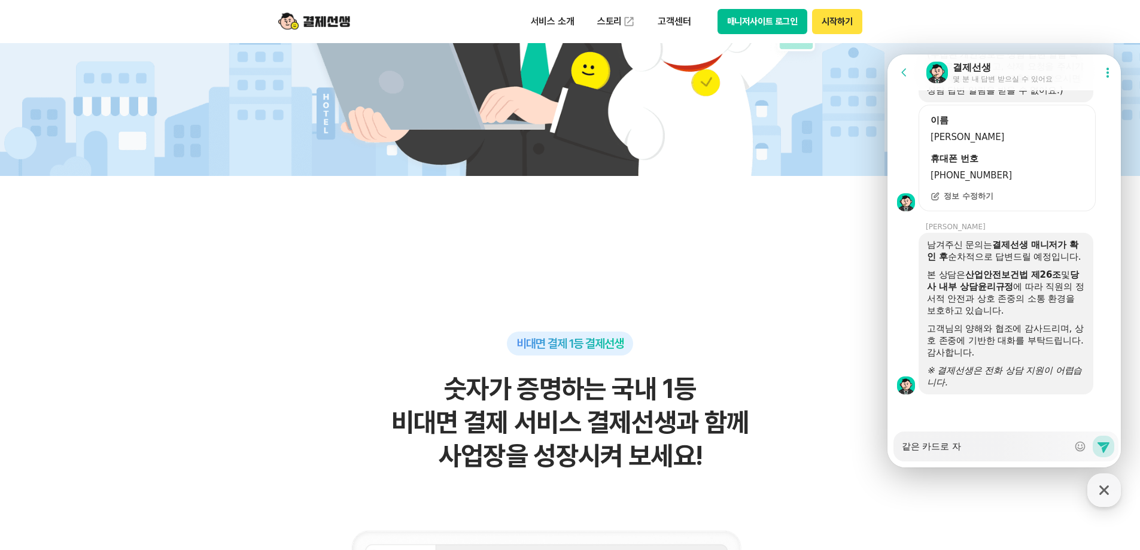
type textarea "x"
type textarea "같은 카드로 잗"
type textarea "x"
type textarea "같은 카드로 자도"
type textarea "x"
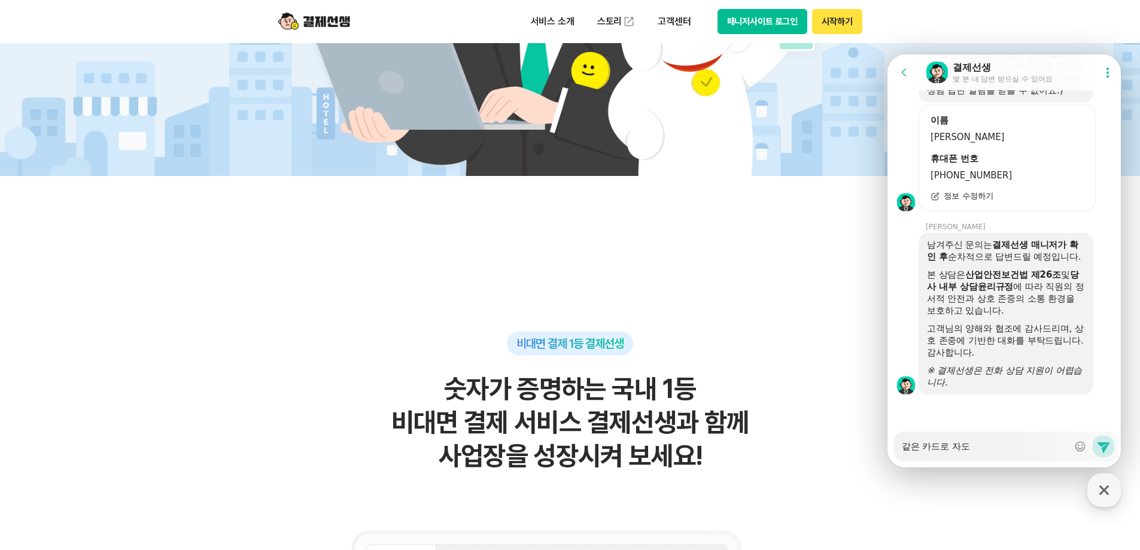
type textarea "같은 카드로 자동"
type textarea "x"
type textarea "같은 카드로 자동ㄱ"
type textarea "x"
type textarea "같은 카드로 자동겨"
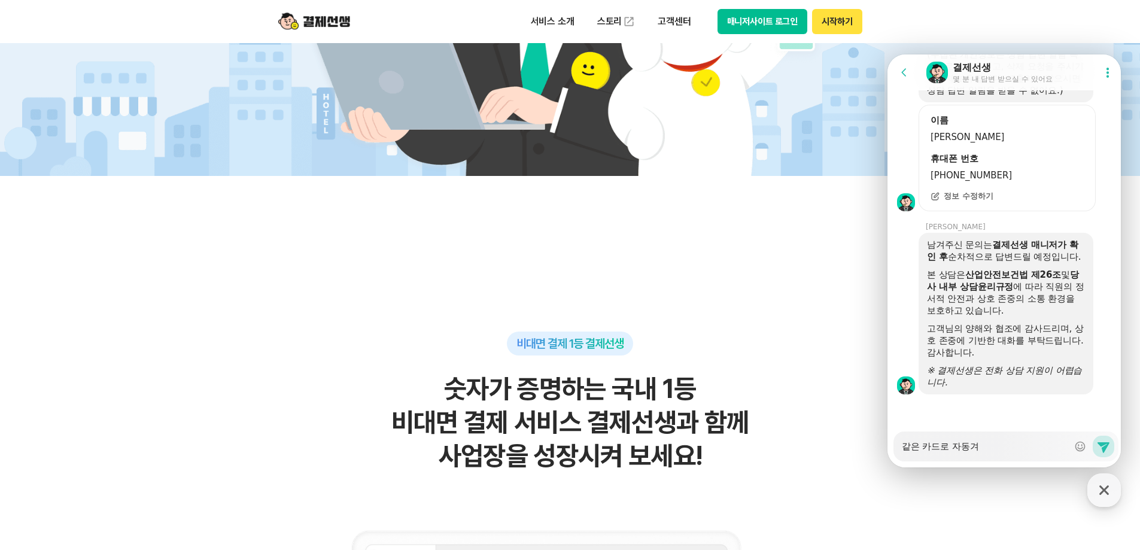
type textarea "x"
type textarea "같은 카드로 자동결"
type textarea "x"
type textarea "같은 카드로 자동결ㅈ"
type textarea "x"
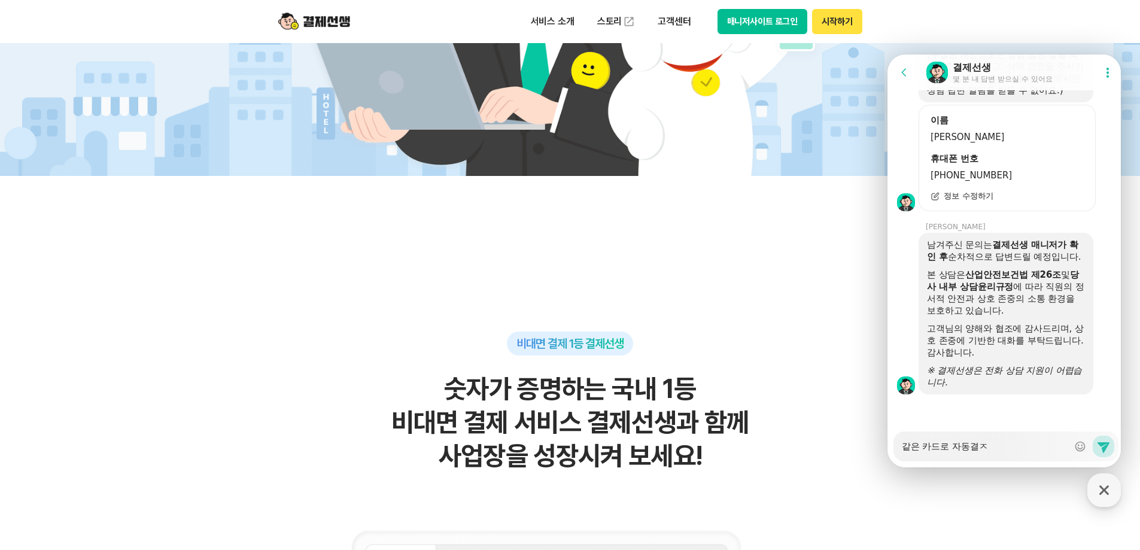
type textarea "같은 카드로 자동결제"
type textarea "x"
type textarea "같은 카드로 자동결젤"
type textarea "x"
type textarea "같은 카드로 자동결제르"
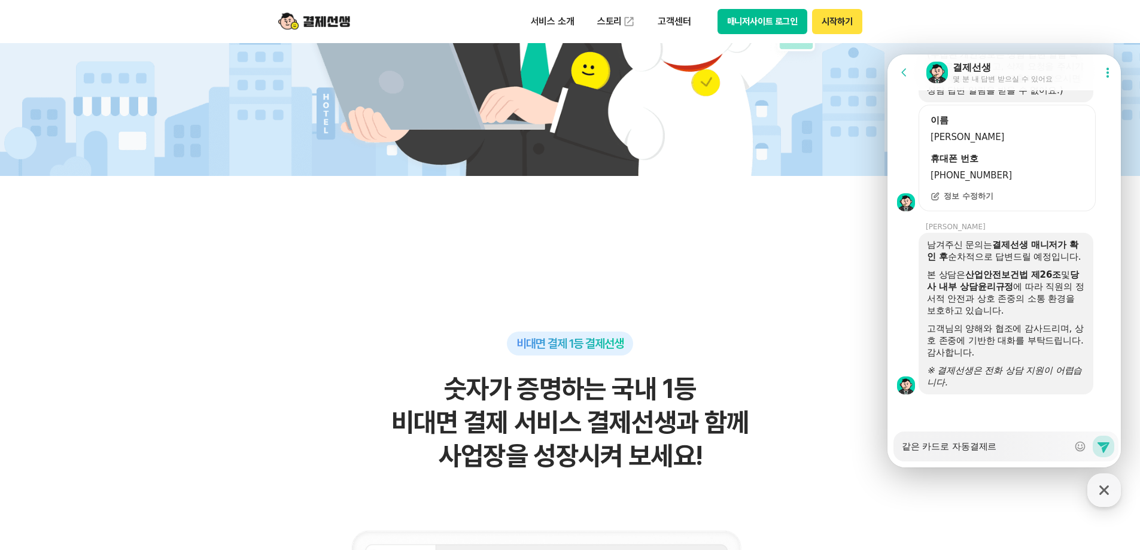
type textarea "x"
type textarea "같은 카드로 자동결제를"
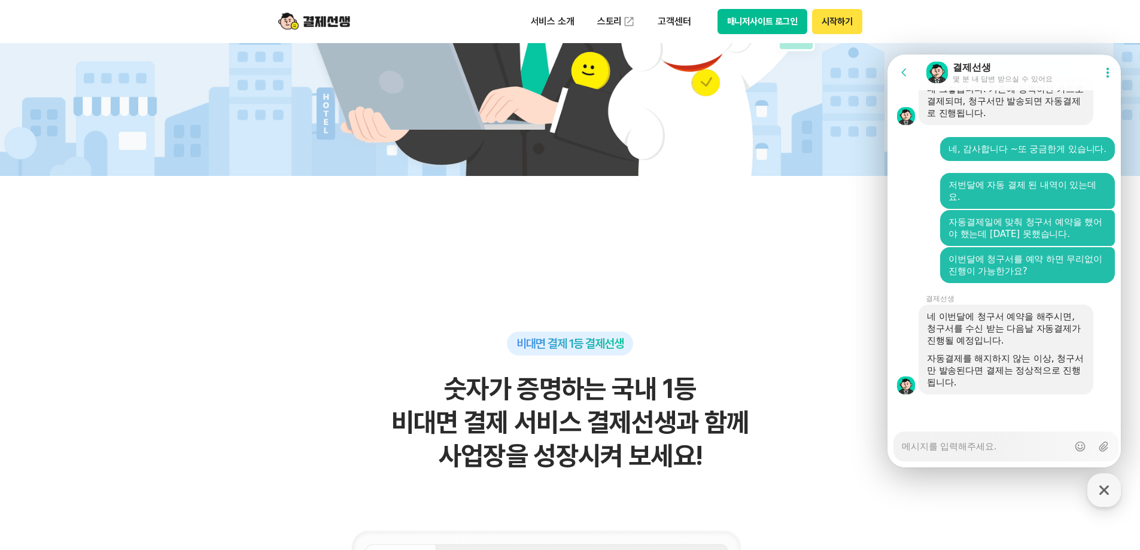
scroll to position [3049, 0]
click at [1009, 443] on textarea "Messenger Input Textarea" at bounding box center [985, 442] width 166 height 20
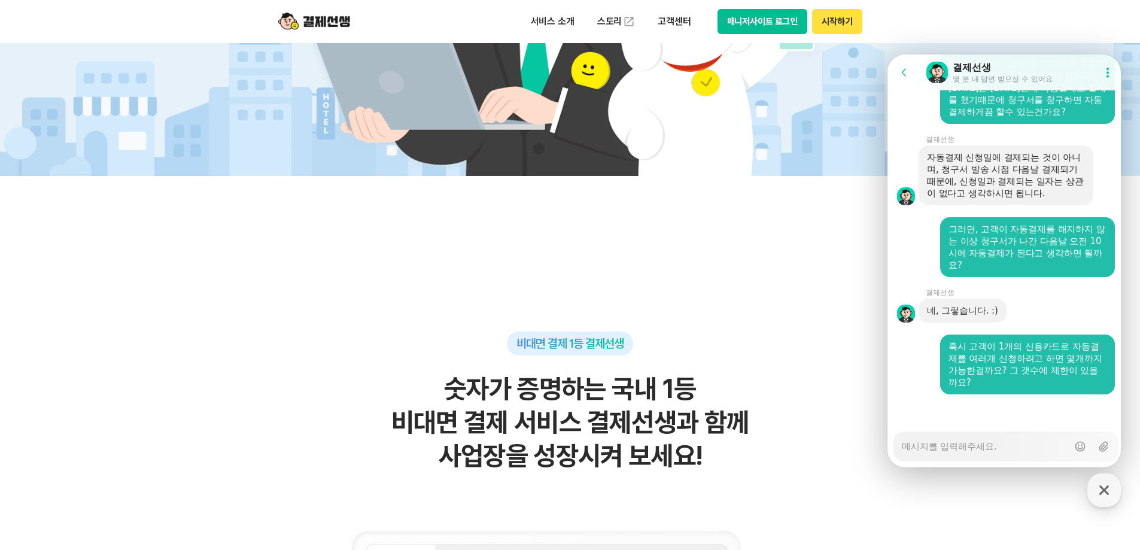
scroll to position [3403, 0]
drag, startPoint x: 793, startPoint y: 333, endPoint x: 784, endPoint y: 338, distance: 10.5
drag, startPoint x: 804, startPoint y: 345, endPoint x: 780, endPoint y: 69, distance: 276.3
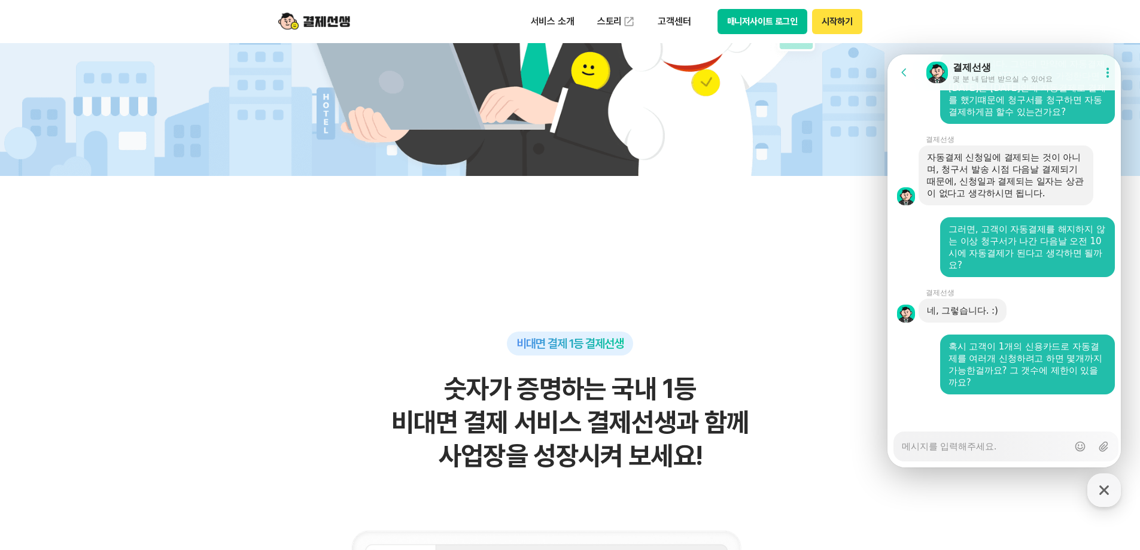
click at [933, 3] on header "서비스 소개 스토리 고객센터 매니저사이트 로그인 시작하기" at bounding box center [570, 21] width 1140 height 43
